Goal: Communication & Community: Answer question/provide support

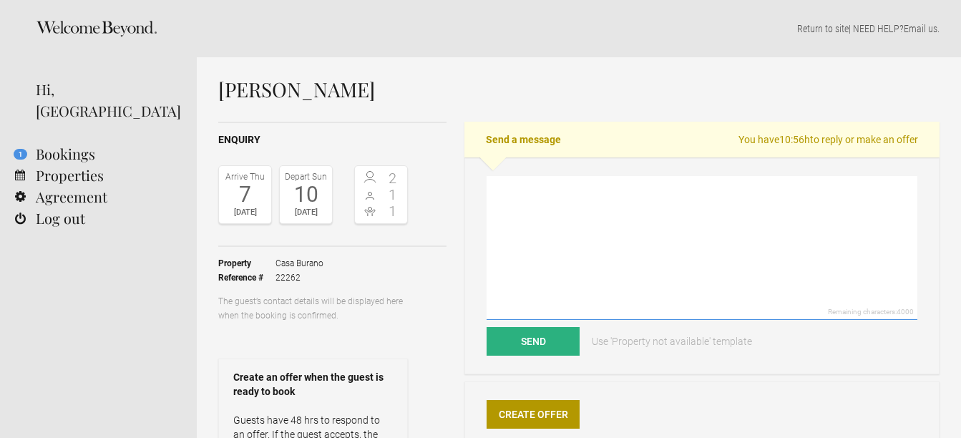
click at [536, 233] on textarea at bounding box center [701, 248] width 431 height 144
click at [551, 191] on textarea "Dear [PERSON_NAME]," at bounding box center [701, 248] width 431 height 144
click at [546, 190] on textarea "Dear [PERSON_NAME]," at bounding box center [701, 248] width 431 height 144
click at [612, 196] on textarea "Dear [PERSON_NAME]," at bounding box center [701, 248] width 431 height 144
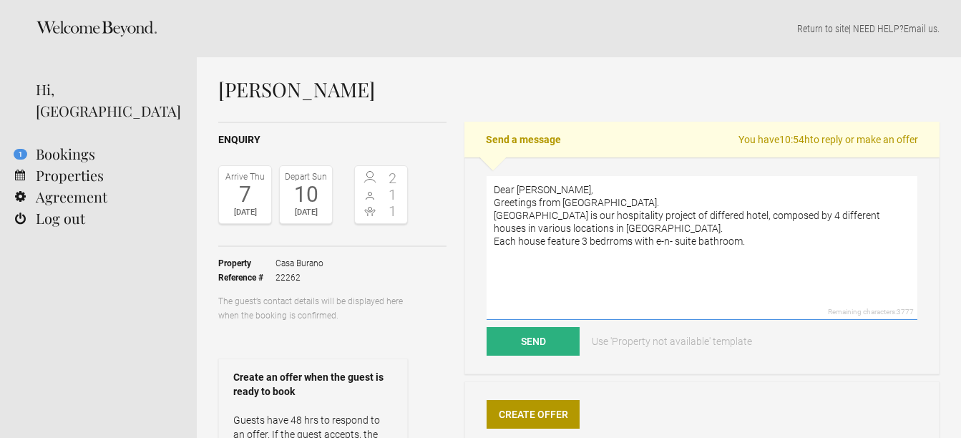
click at [664, 244] on textarea "Dear [PERSON_NAME], Greetings from [GEOGRAPHIC_DATA]. [GEOGRAPHIC_DATA] is our …" at bounding box center [701, 248] width 431 height 144
click at [610, 241] on textarea "Dear [PERSON_NAME], Greetings from [GEOGRAPHIC_DATA]. [GEOGRAPHIC_DATA] is our …" at bounding box center [701, 248] width 431 height 144
click at [612, 240] on textarea "Dear [PERSON_NAME], Greetings from [GEOGRAPHIC_DATA]. [GEOGRAPHIC_DATA] is our …" at bounding box center [701, 248] width 431 height 144
click at [775, 244] on textarea "Dear [PERSON_NAME], Greetings from [GEOGRAPHIC_DATA]. [GEOGRAPHIC_DATA] is our …" at bounding box center [701, 248] width 431 height 144
drag, startPoint x: 708, startPoint y: 258, endPoint x: 643, endPoint y: 252, distance: 65.3
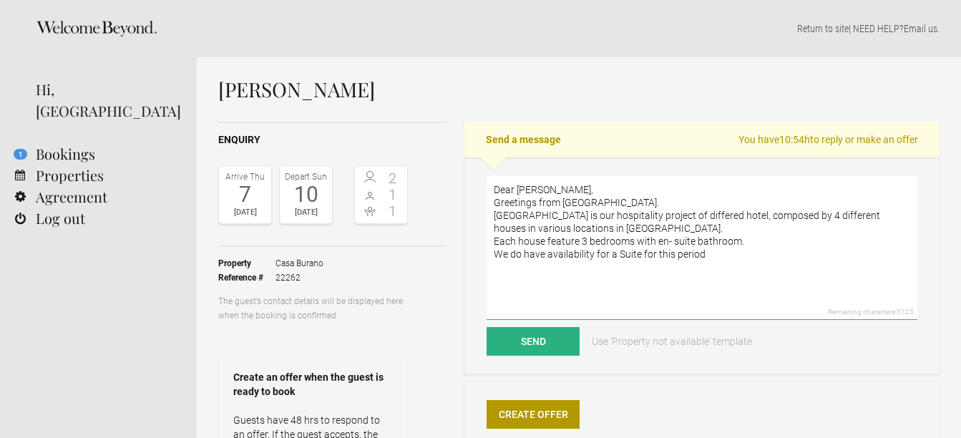
click at [643, 252] on textarea "Dear [PERSON_NAME], Greetings from [GEOGRAPHIC_DATA]. [GEOGRAPHIC_DATA] is our …" at bounding box center [701, 248] width 431 height 144
click at [715, 254] on textarea "Dear [PERSON_NAME], Greetings from [GEOGRAPHIC_DATA]. [GEOGRAPHIC_DATA] is our …" at bounding box center [701, 248] width 431 height 144
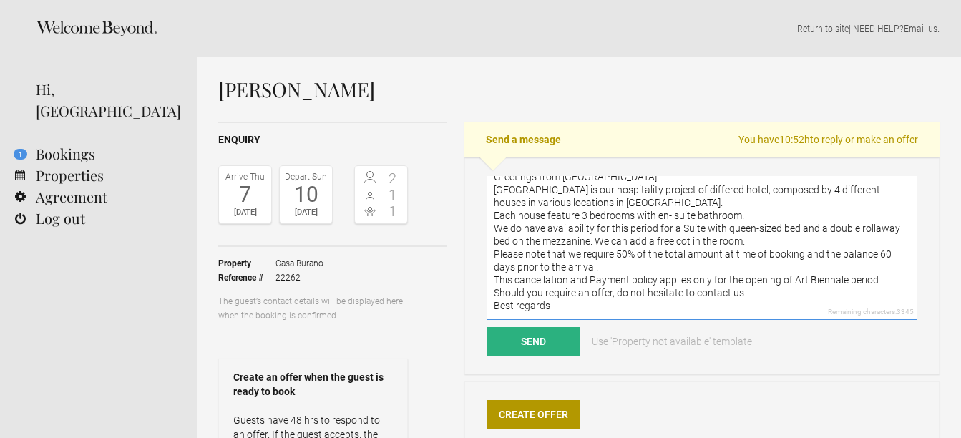
scroll to position [44, 0]
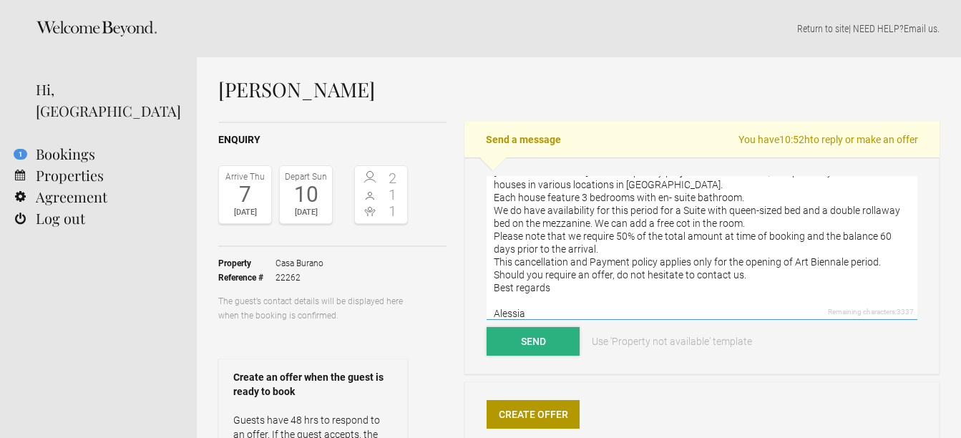
type textarea "Dear [PERSON_NAME], Greetings from [GEOGRAPHIC_DATA]. [GEOGRAPHIC_DATA] is our …"
click at [524, 342] on button "Send" at bounding box center [532, 341] width 93 height 29
